Goal: Task Accomplishment & Management: Manage account settings

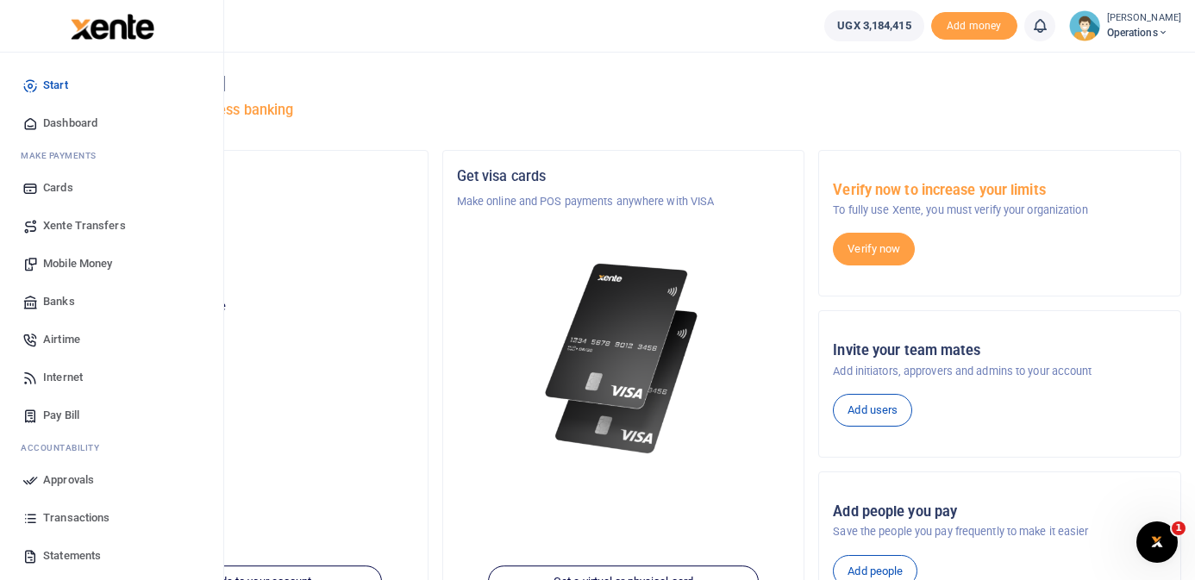
click at [78, 260] on span "Mobile Money" at bounding box center [77, 263] width 69 height 17
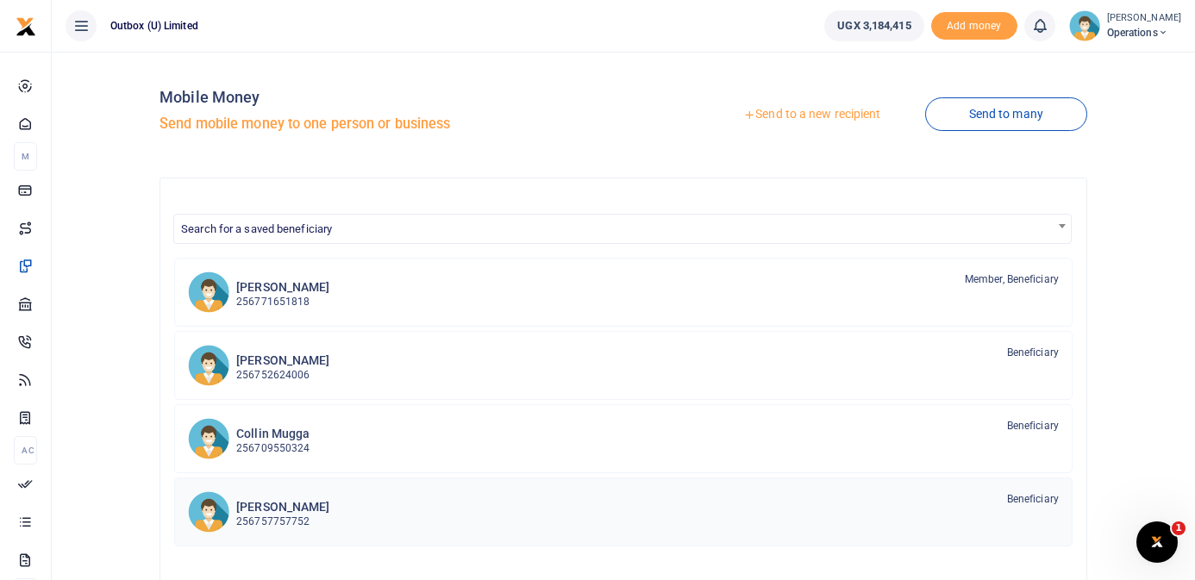
click at [414, 508] on div "Thomas Kawoya 256757757752 Beneficiary" at bounding box center [647, 512] width 823 height 40
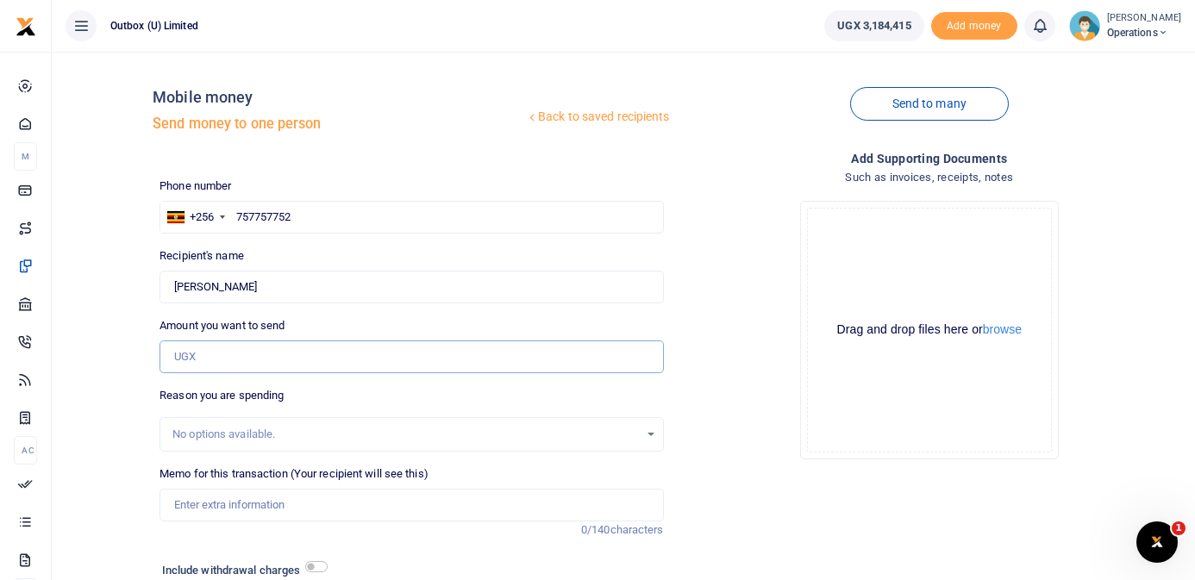
click at [301, 354] on input "Amount you want to send" at bounding box center [412, 357] width 504 height 33
type input "13,000"
click at [296, 426] on div "No options available." at bounding box center [405, 434] width 466 height 17
click at [285, 510] on input "Memo for this transaction (Your recipient will see this)" at bounding box center [412, 505] width 504 height 33
type input "OULOPS being purchase of coffee for MD"
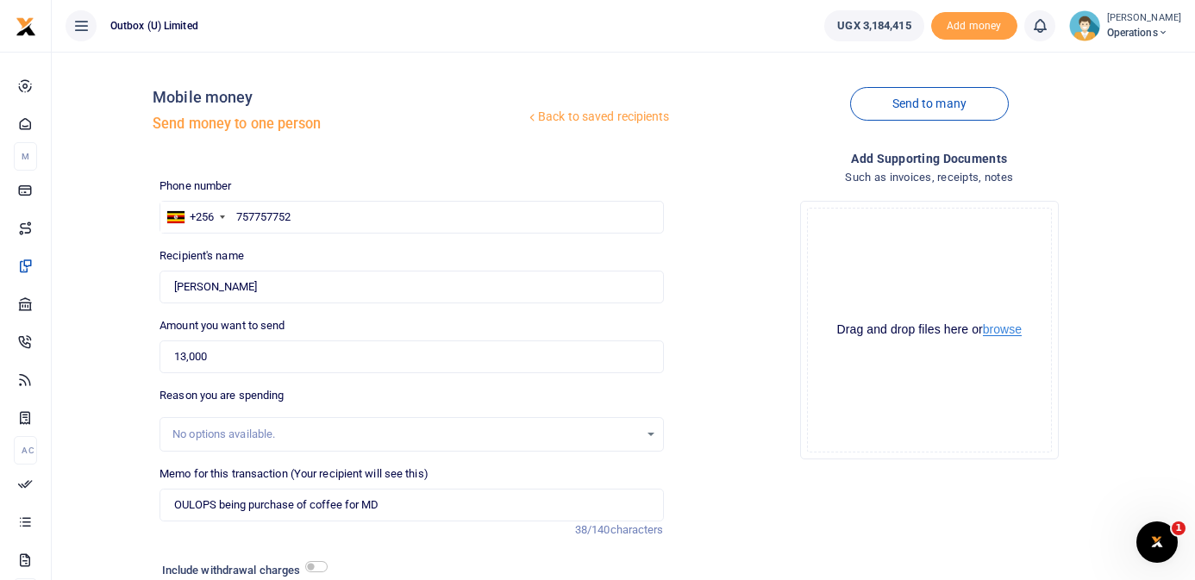
click at [1000, 326] on button "browse" at bounding box center [1002, 329] width 39 height 13
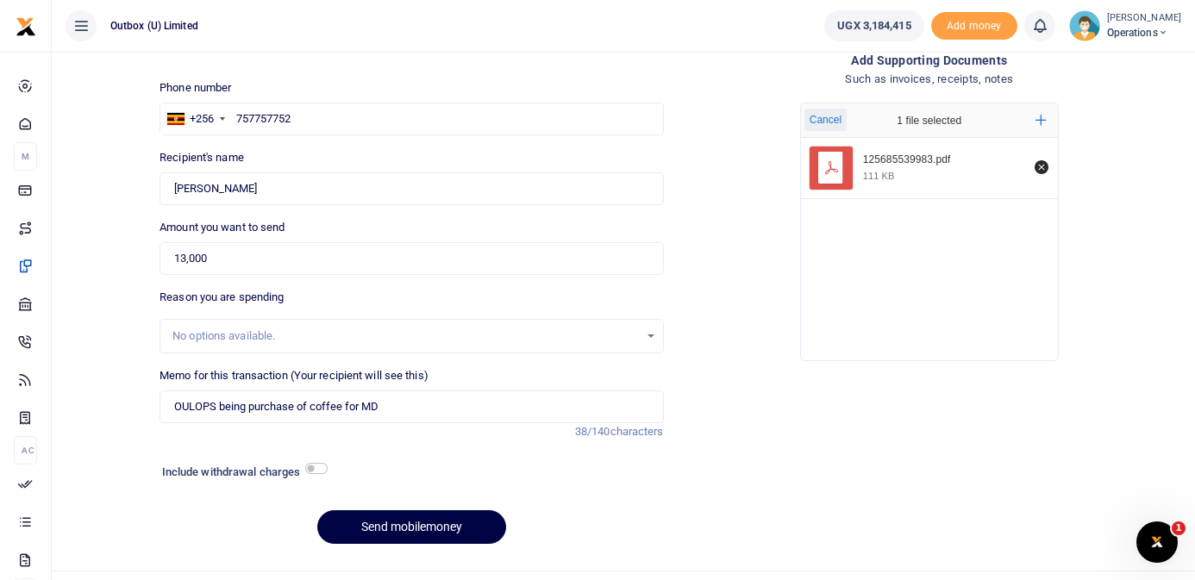
scroll to position [134, 0]
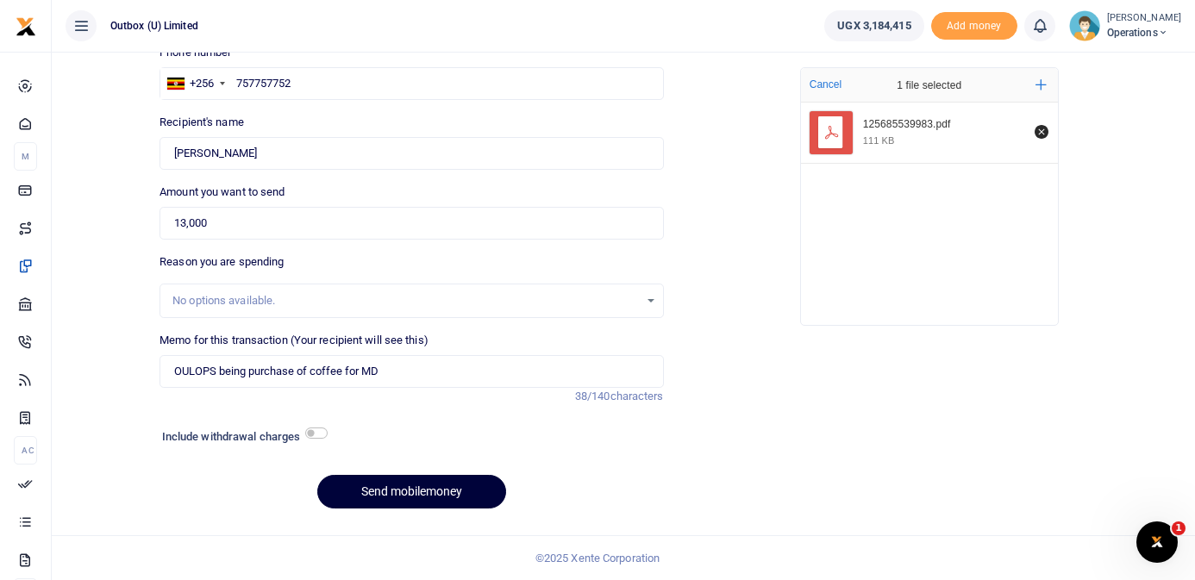
click at [410, 491] on button "Send mobilemoney" at bounding box center [411, 492] width 189 height 34
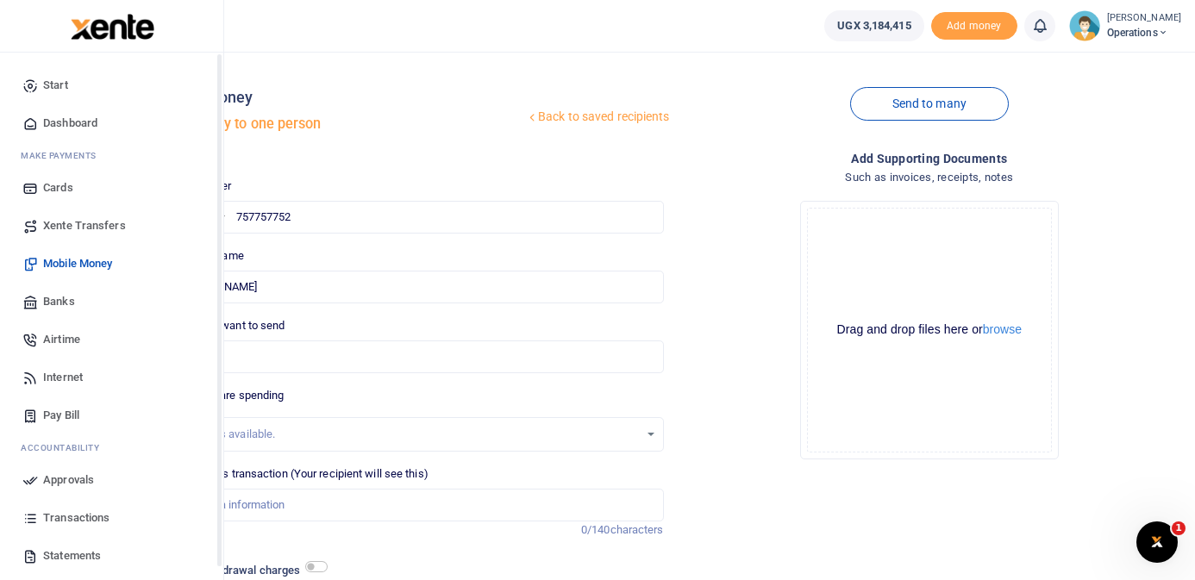
click at [36, 118] on icon at bounding box center [30, 124] width 16 height 16
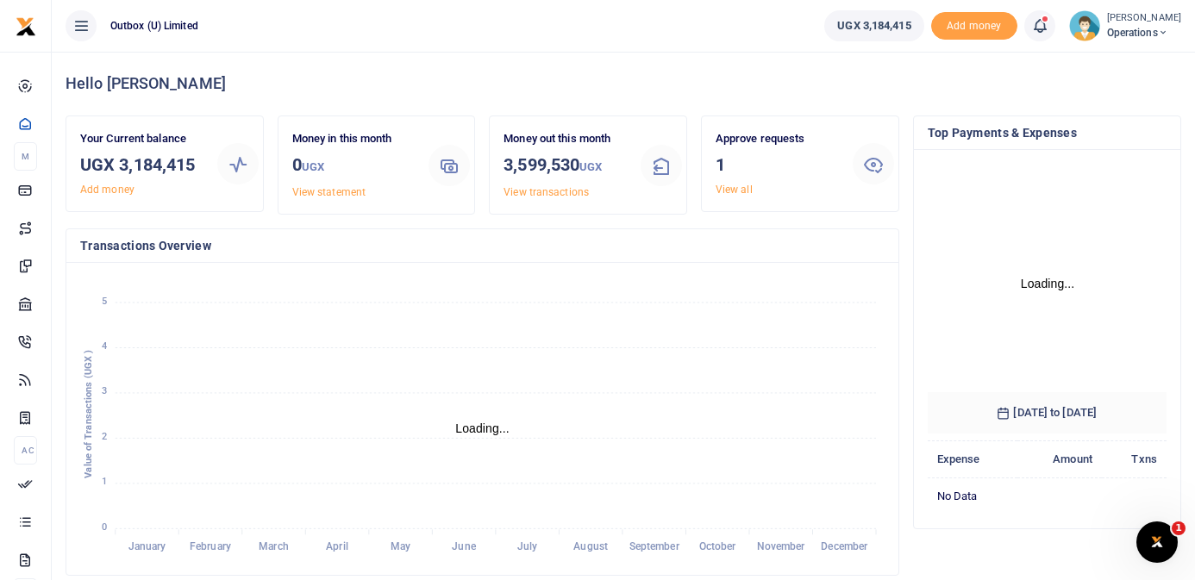
click at [738, 192] on link "View all" at bounding box center [734, 190] width 37 height 12
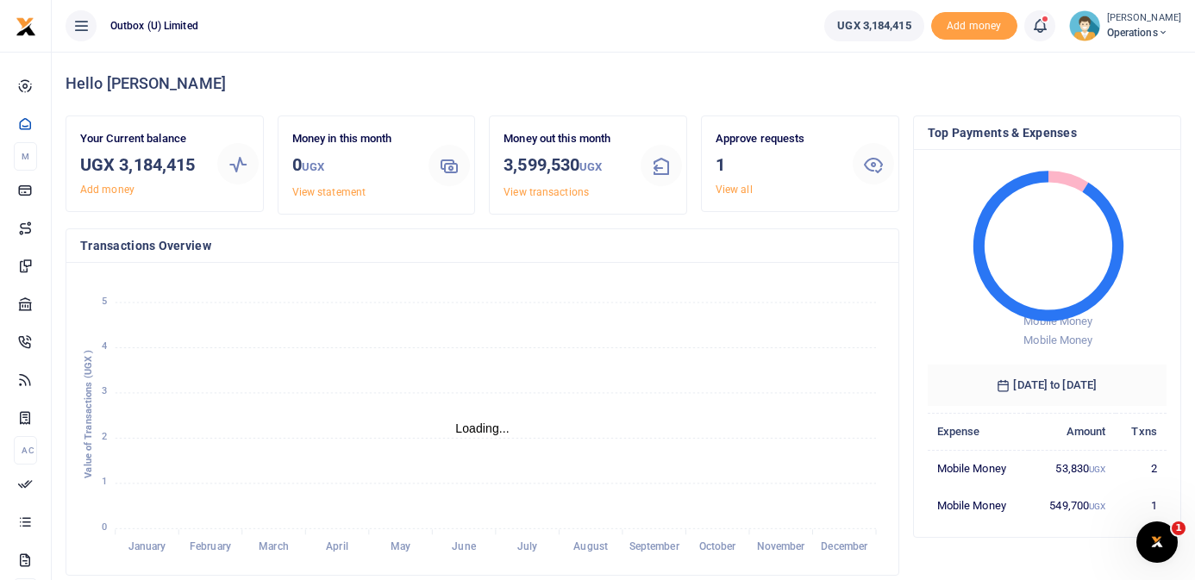
scroll to position [1, 1]
click at [735, 187] on link "View all" at bounding box center [734, 190] width 37 height 12
click at [836, 178] on div "Approve requests 1 View all" at bounding box center [777, 163] width 137 height 67
click at [739, 190] on link "View all" at bounding box center [734, 190] width 37 height 12
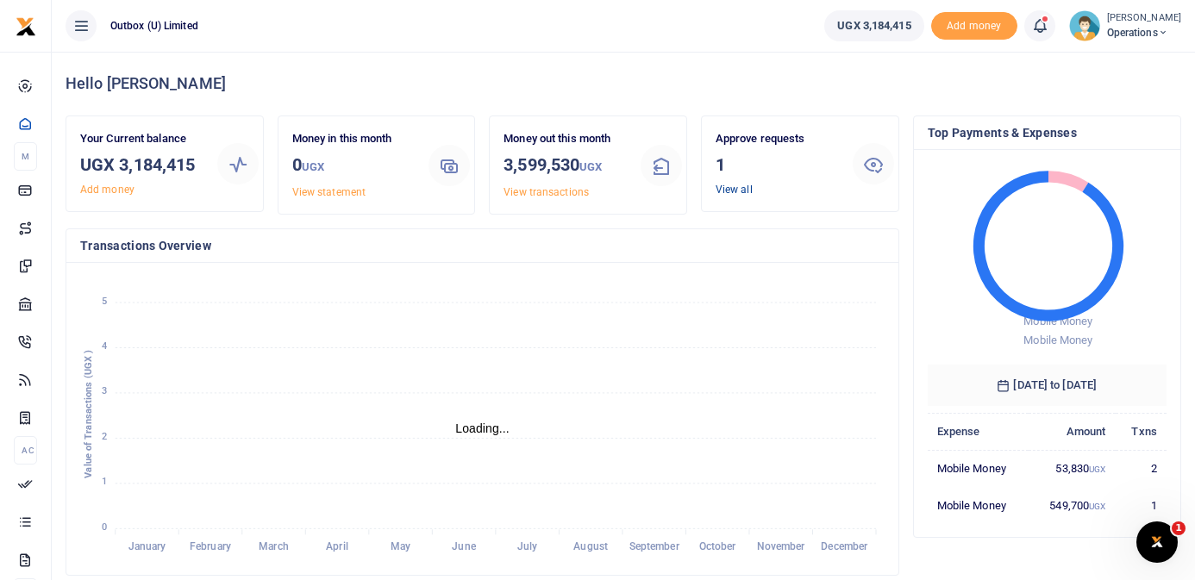
click at [729, 189] on link "View all" at bounding box center [734, 190] width 37 height 12
click at [869, 167] on icon at bounding box center [873, 164] width 21 height 21
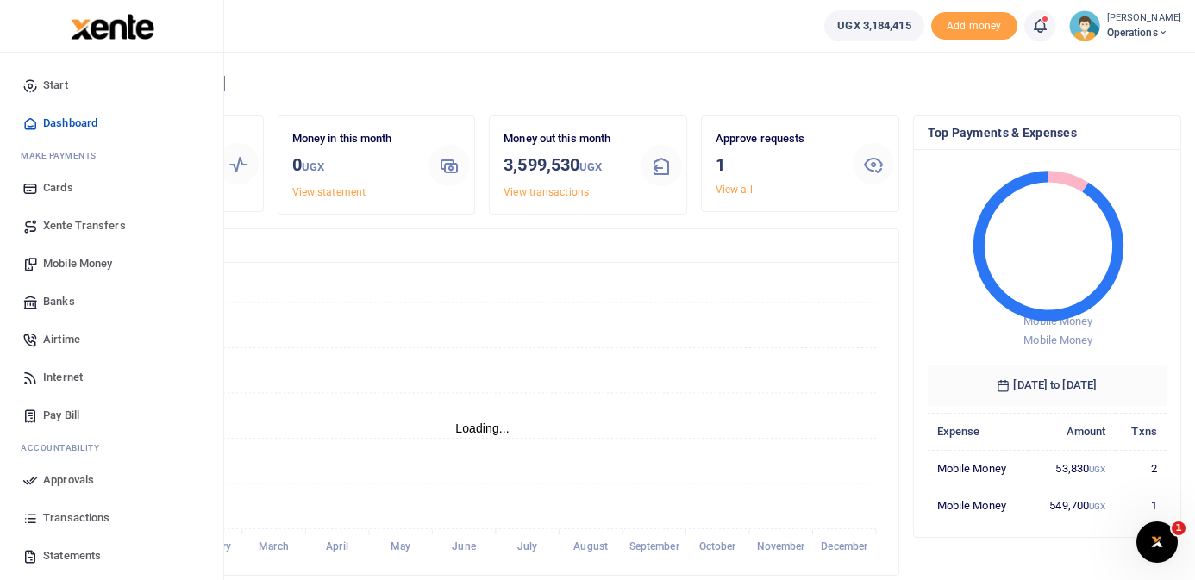
click at [54, 86] on span "Start" at bounding box center [55, 85] width 25 height 17
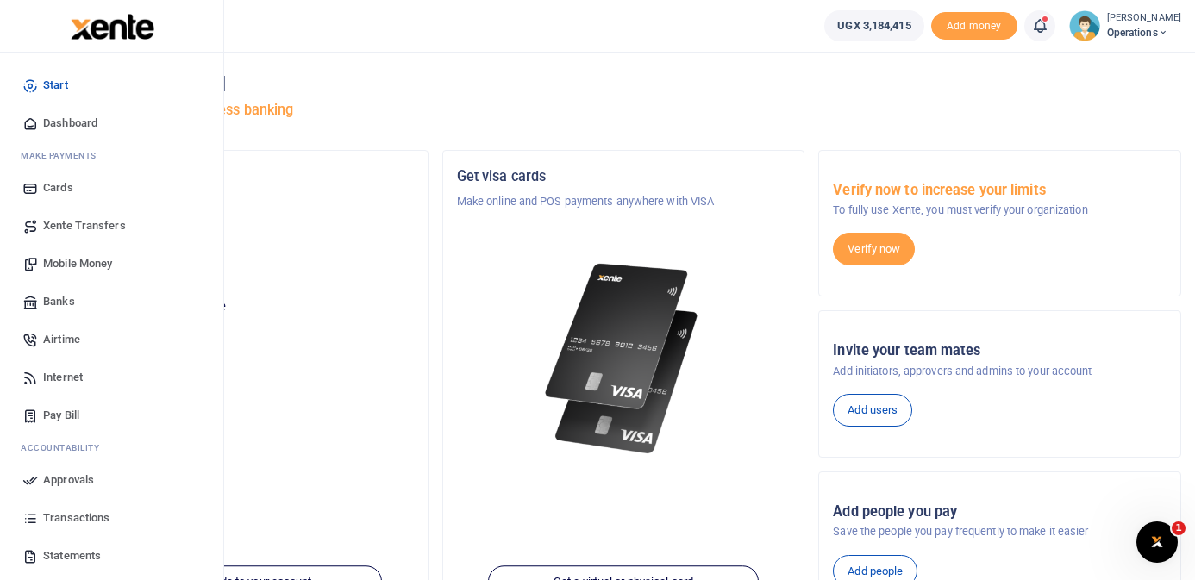
click at [69, 126] on span "Dashboard" at bounding box center [70, 123] width 54 height 17
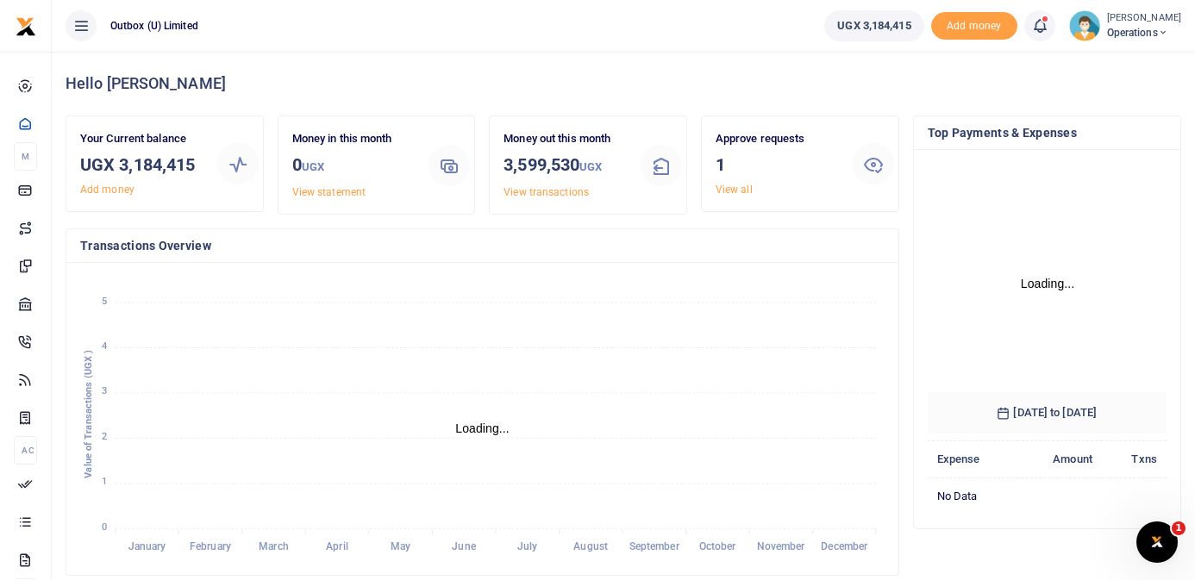
click at [736, 190] on link "View all" at bounding box center [734, 190] width 37 height 12
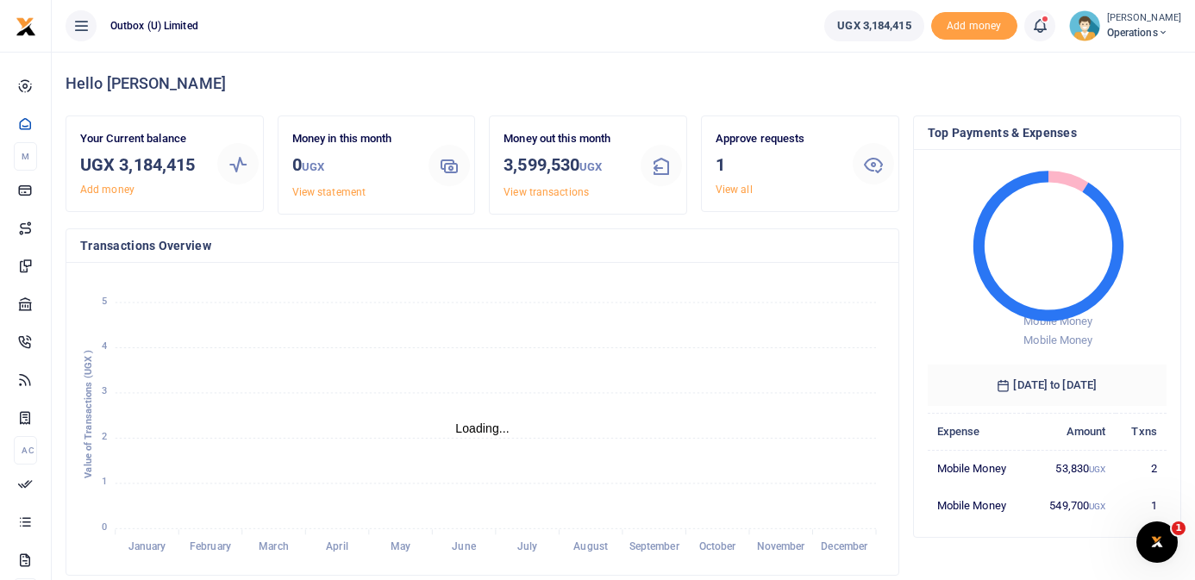
scroll to position [1, 1]
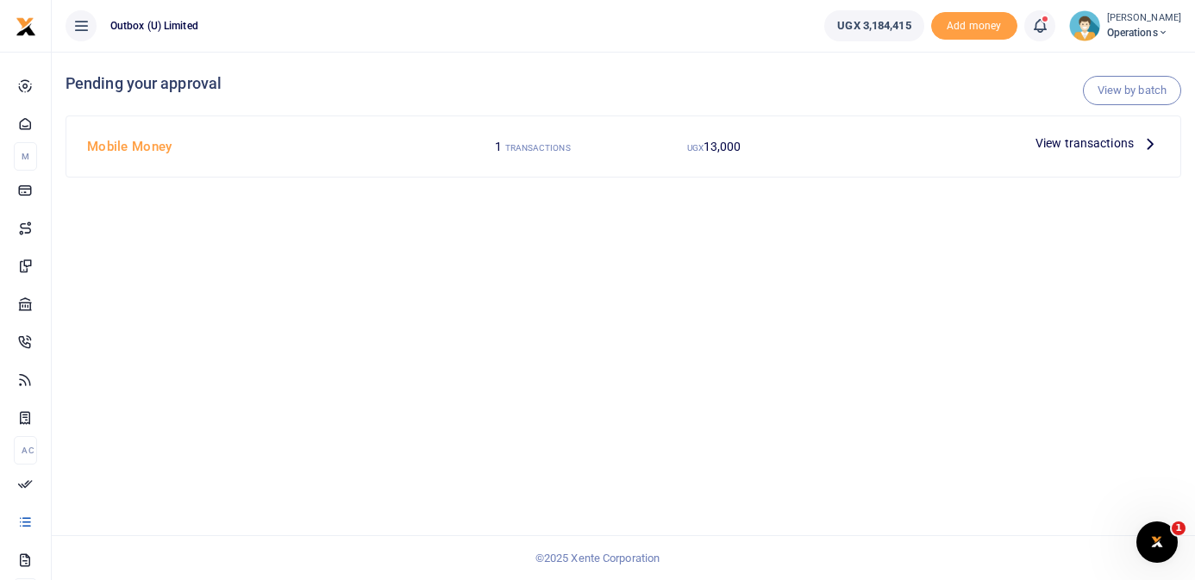
click at [1154, 148] on icon at bounding box center [1150, 143] width 19 height 19
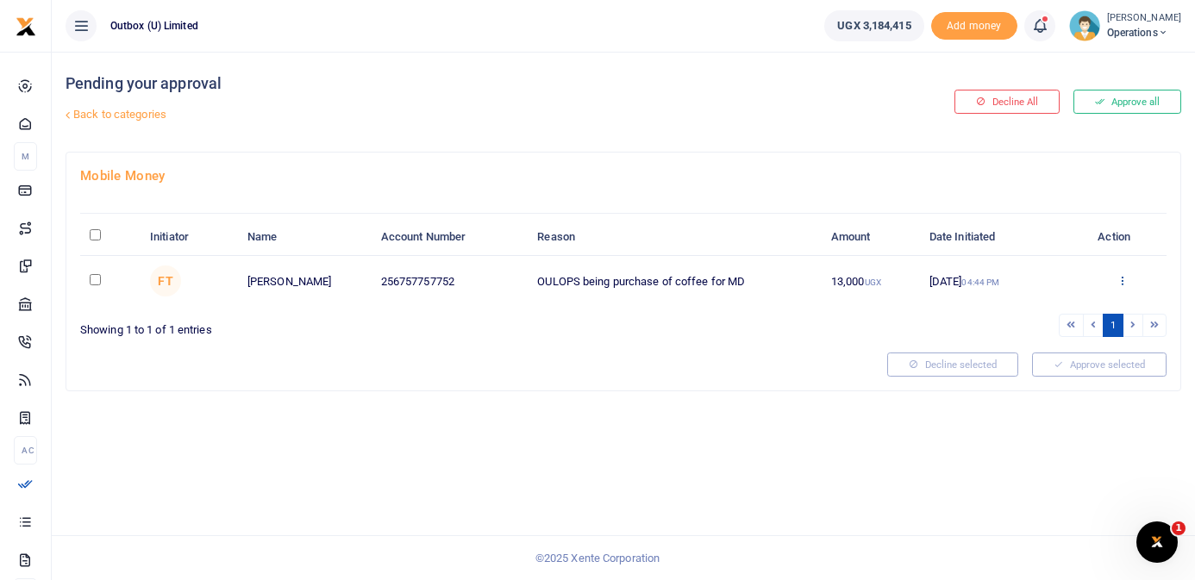
click at [1119, 285] on icon at bounding box center [1122, 280] width 11 height 12
click at [1088, 310] on link "Approve" at bounding box center [1059, 310] width 136 height 24
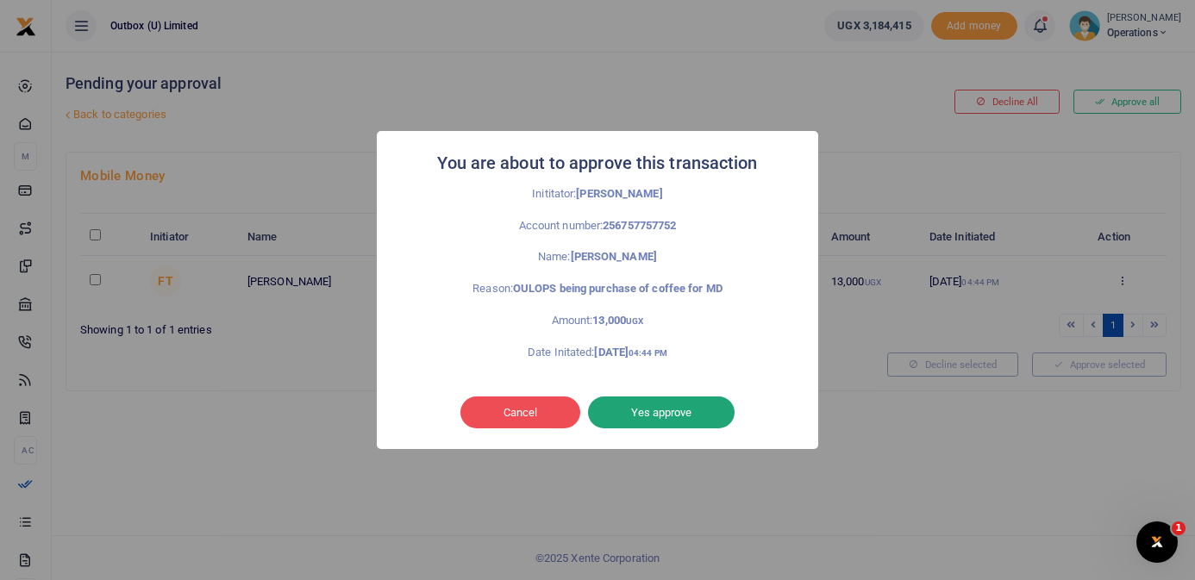
click at [699, 411] on button "Yes approve" at bounding box center [661, 413] width 147 height 33
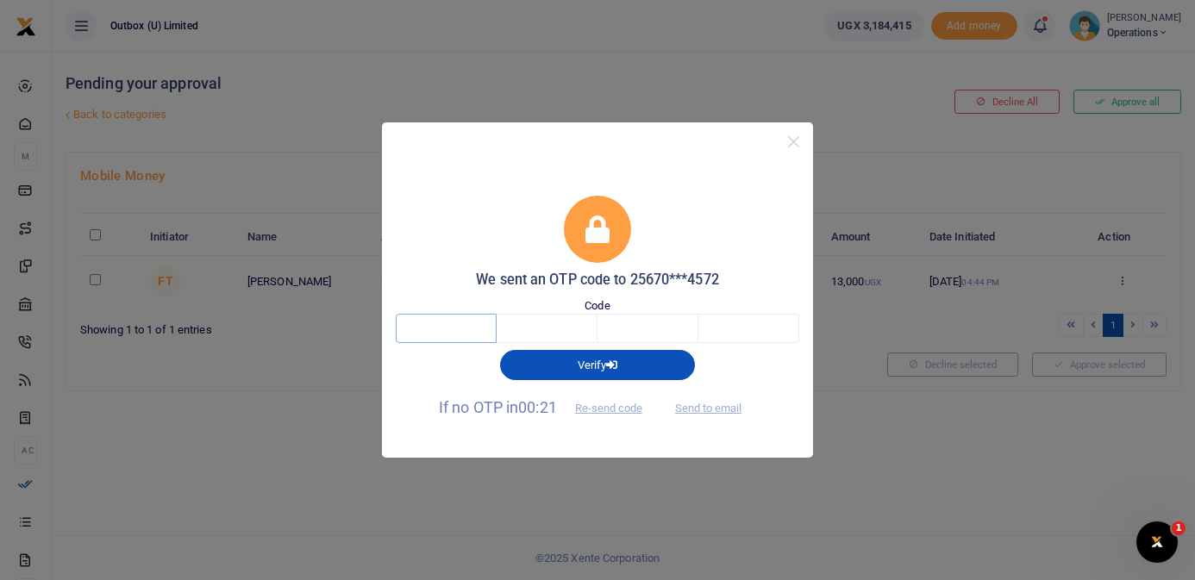
click at [475, 325] on input "text" at bounding box center [446, 328] width 101 height 29
type input "1"
type input "5"
type input "1"
